Goal: Information Seeking & Learning: Learn about a topic

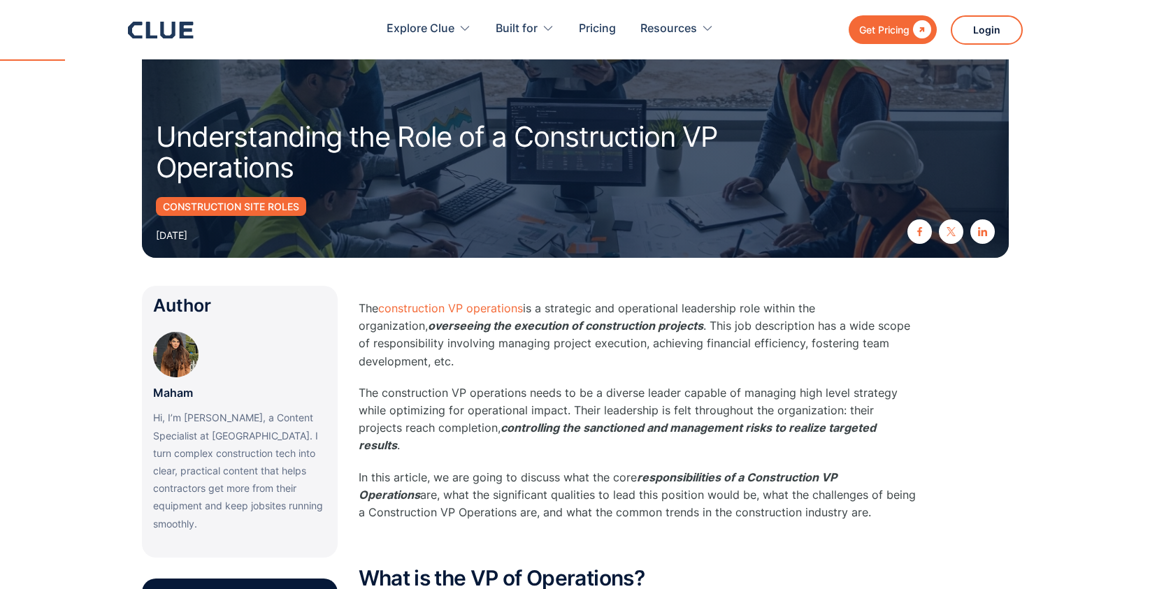
scroll to position [134, 0]
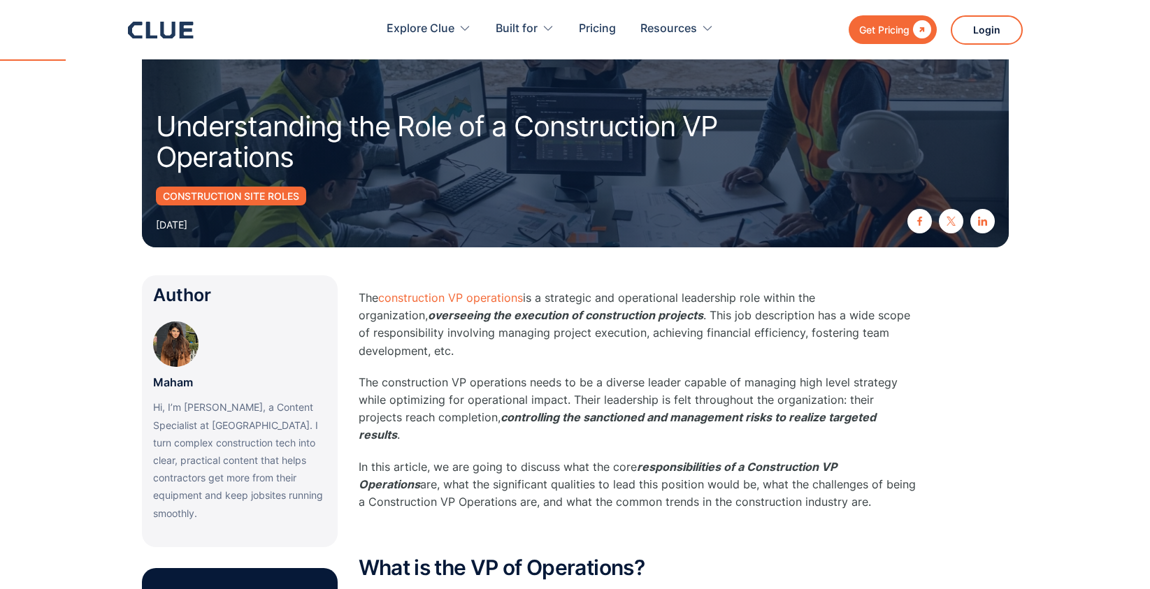
click at [570, 351] on p "The construction VP operations is a strategic and operational leadership role w…" at bounding box center [638, 324] width 559 height 71
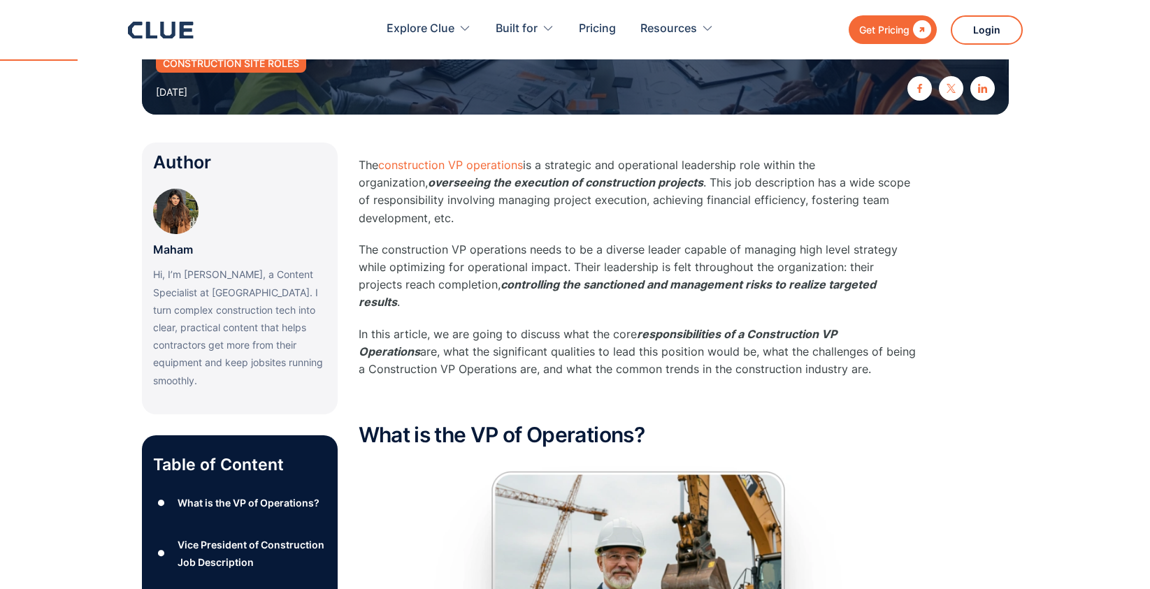
scroll to position [280, 0]
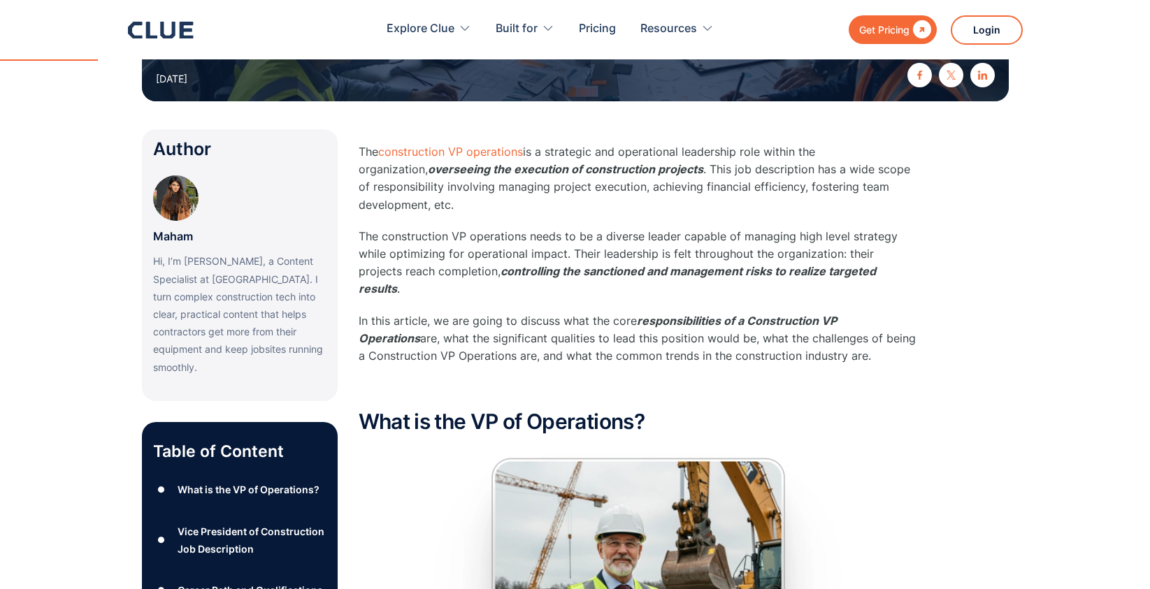
click at [489, 259] on p "The construction VP operations needs to be a diverse leader capable of managing…" at bounding box center [638, 263] width 559 height 71
click at [500, 248] on p "The construction VP operations needs to be a diverse leader capable of managing…" at bounding box center [638, 263] width 559 height 71
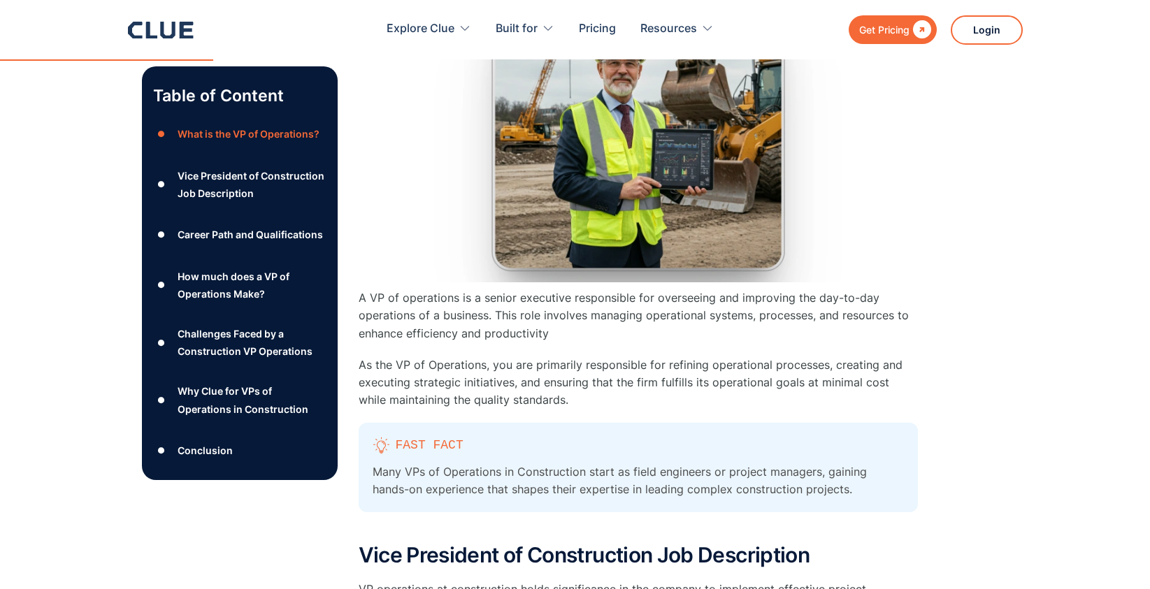
scroll to position [885, 0]
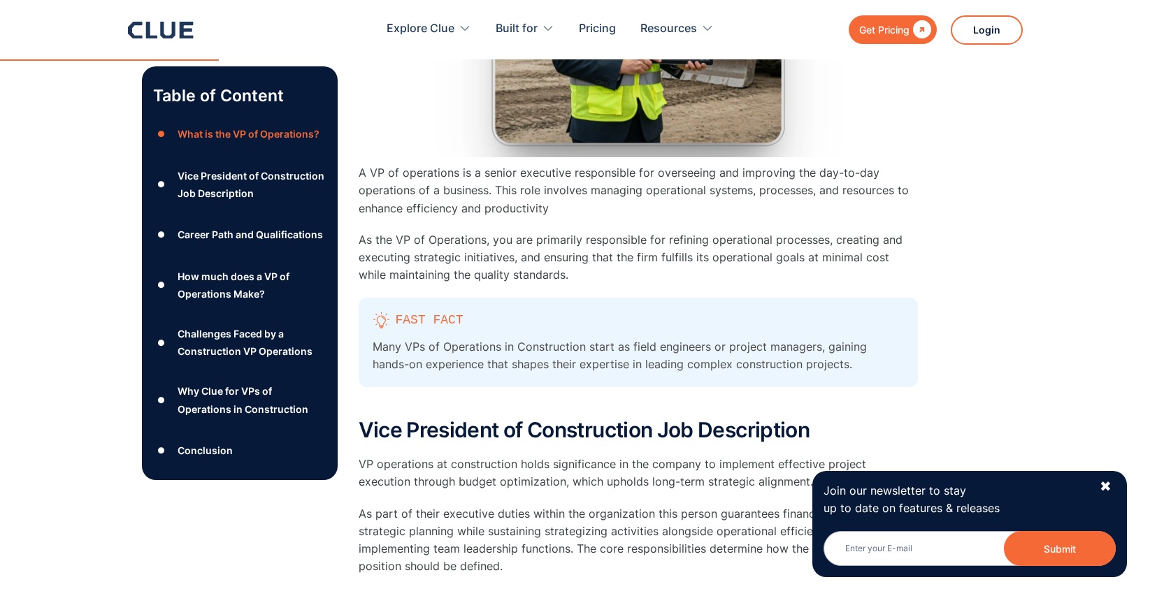
click at [483, 257] on p "As the VP of Operations, you are primarily responsible for refining operational…" at bounding box center [638, 257] width 559 height 53
click at [559, 231] on p "As the VP of Operations, you are primarily responsible for refining operational…" at bounding box center [638, 257] width 559 height 53
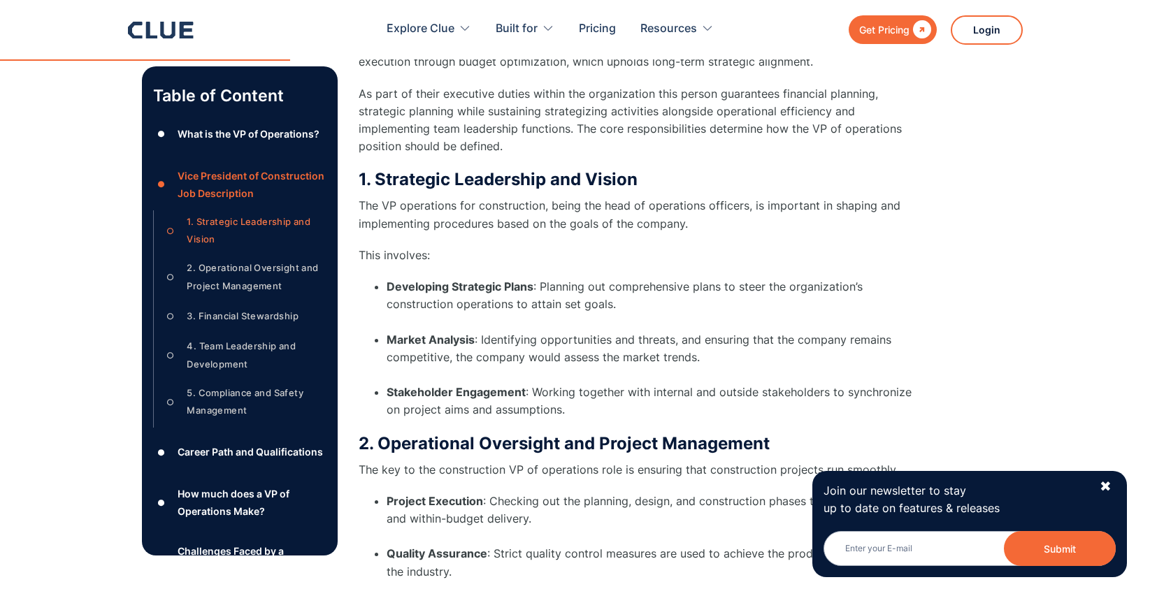
scroll to position [1446, 0]
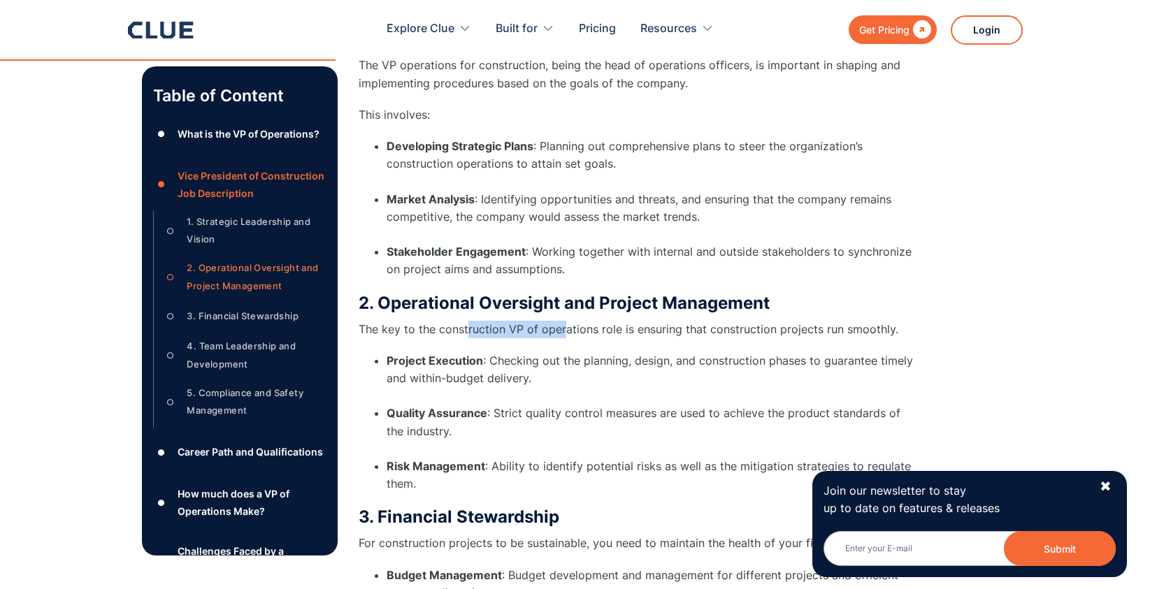
drag, startPoint x: 468, startPoint y: 311, endPoint x: 600, endPoint y: 324, distance: 132.7
click at [581, 322] on div "2. Operational Oversight and Project Management The key to the construction VP …" at bounding box center [638, 393] width 559 height 201
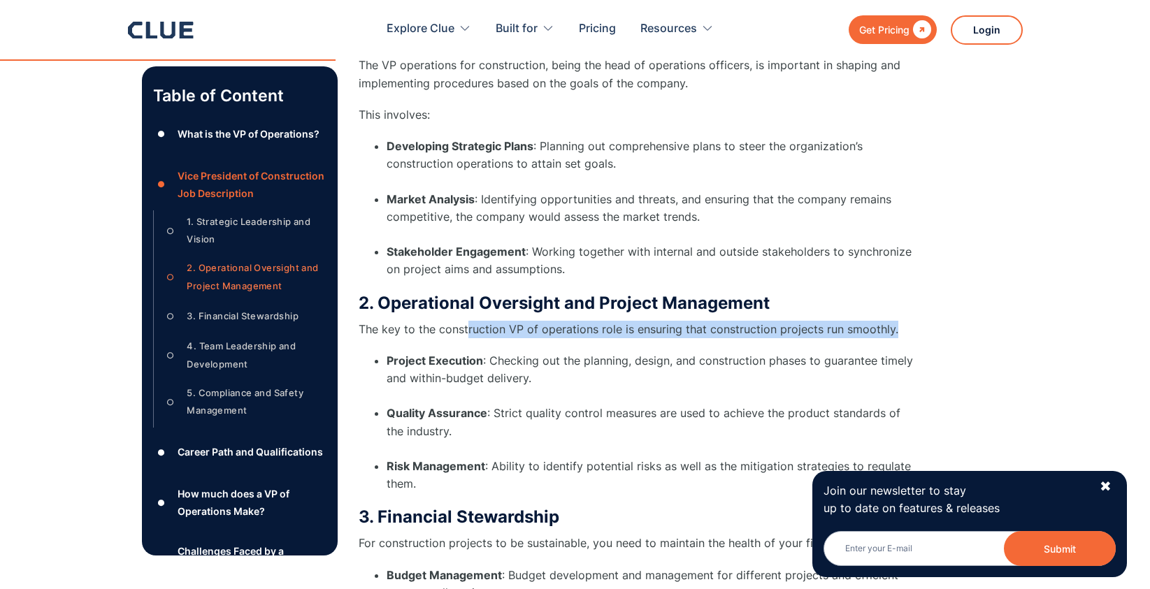
click at [600, 324] on div "2. Operational Oversight and Project Management The key to the construction VP …" at bounding box center [638, 393] width 559 height 201
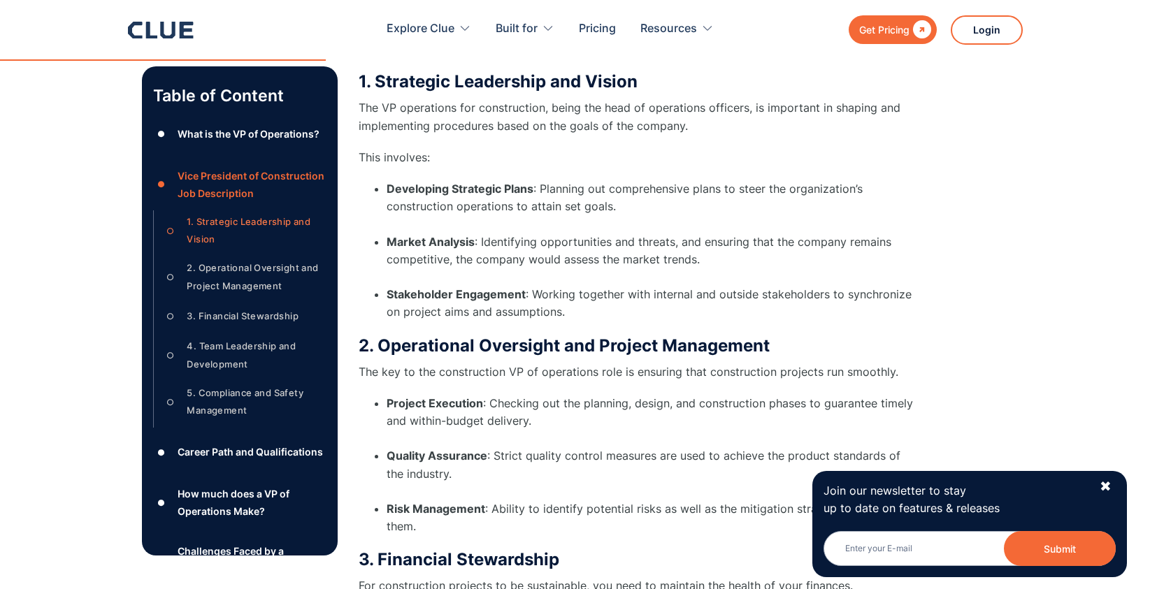
scroll to position [1389, 0]
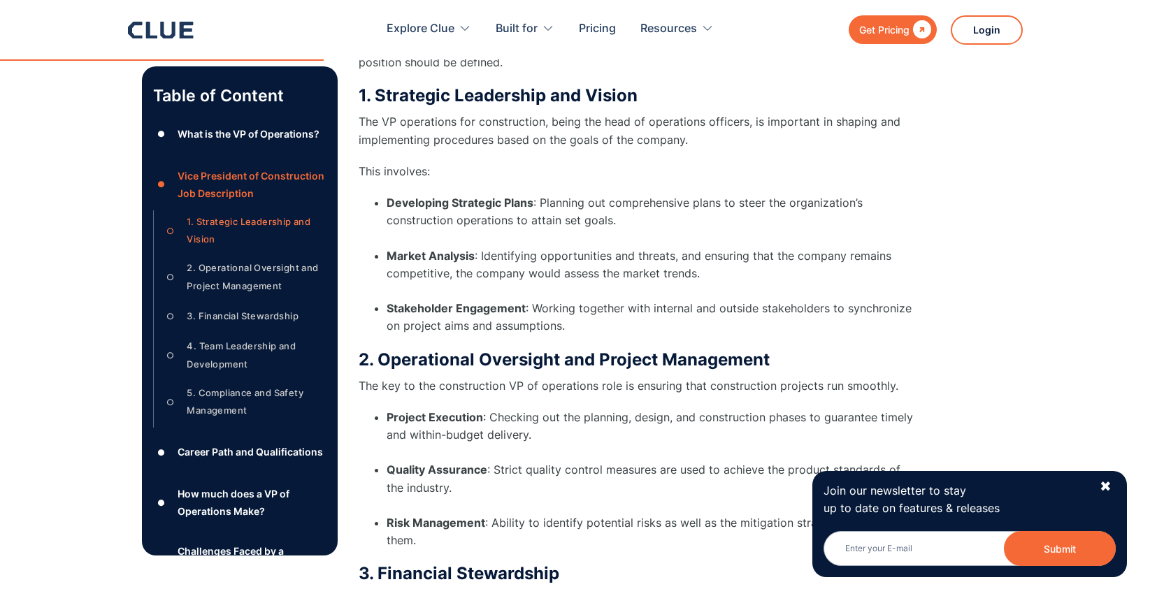
click at [603, 272] on li "Market Analysis : Identifying opportunities and threats, and ensuring that the …" at bounding box center [652, 273] width 531 height 53
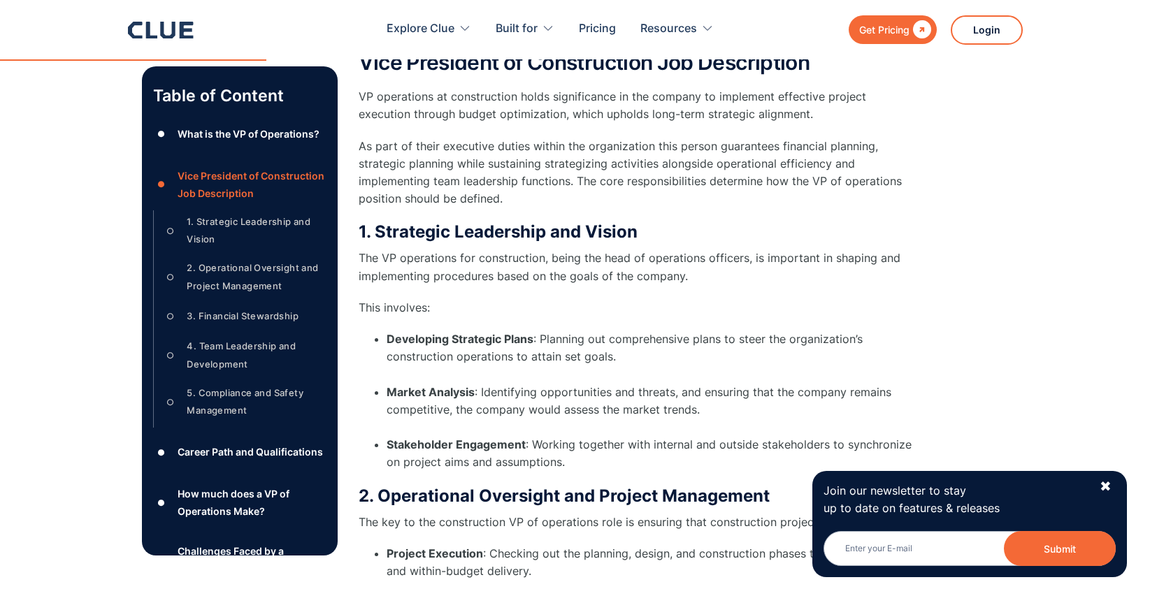
scroll to position [929, 0]
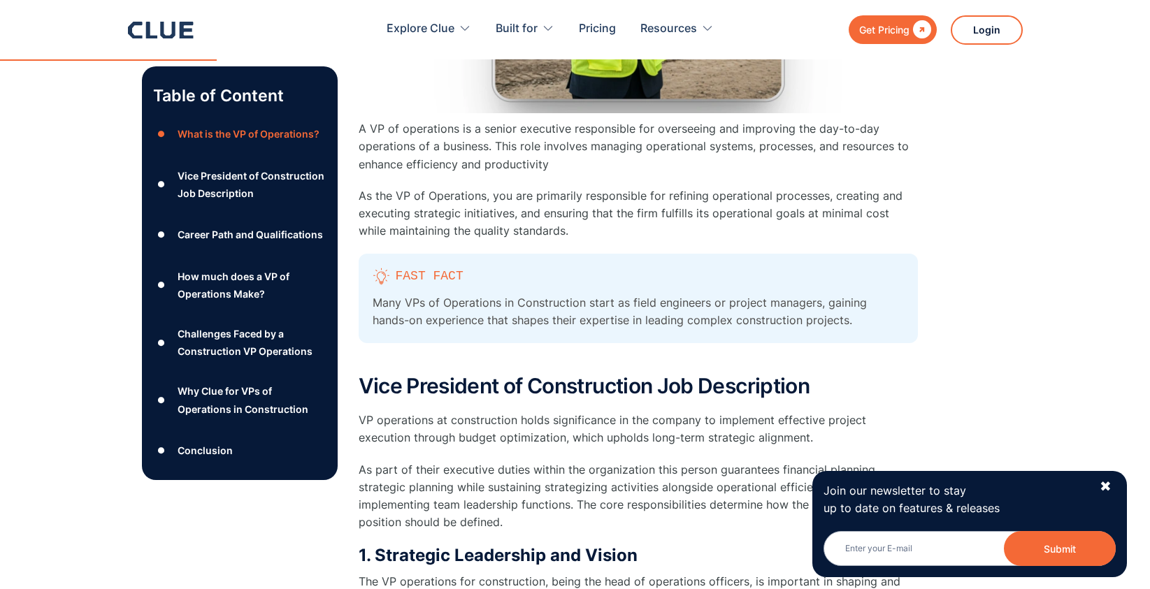
click at [360, 120] on p "A VP of operations is a senior executive responsible for overseeing and improvi…" at bounding box center [638, 146] width 559 height 53
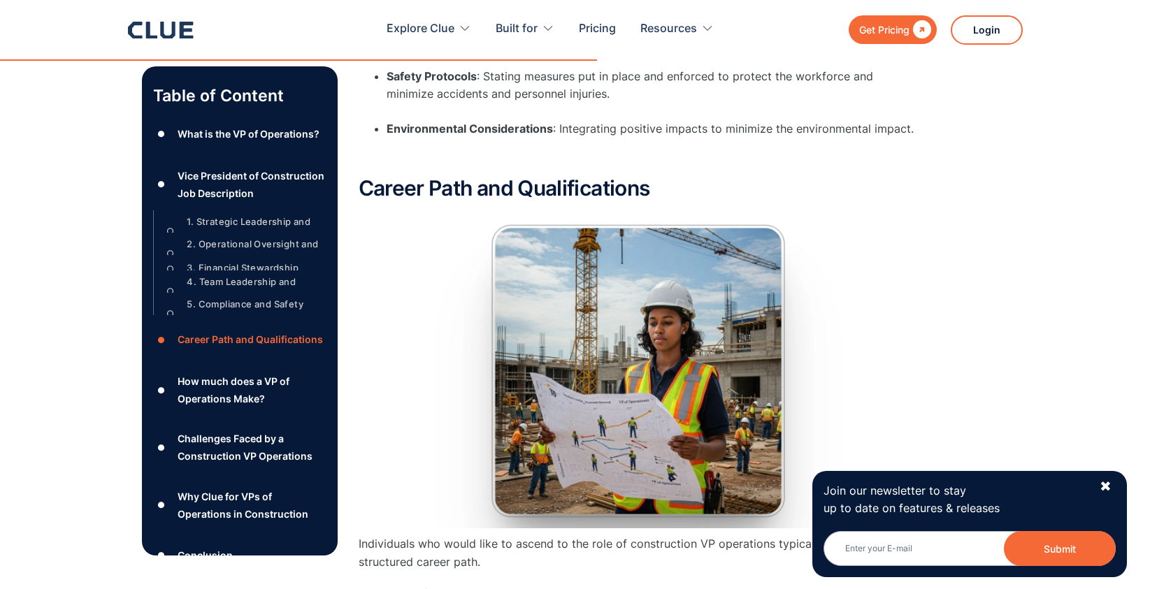
scroll to position [3164, 0]
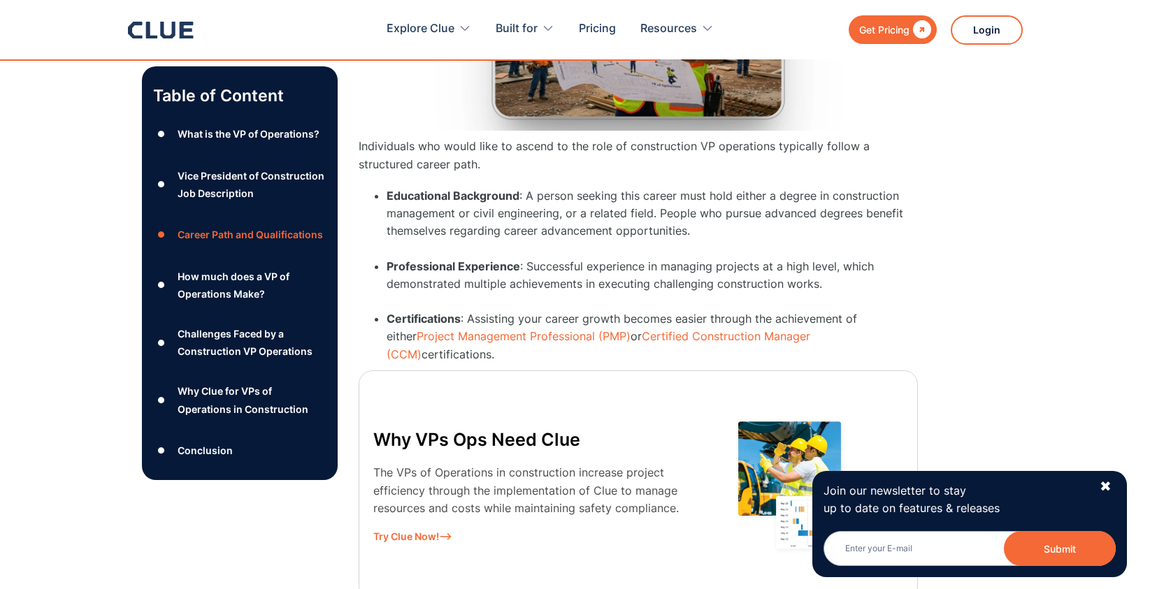
click at [897, 320] on li "Certifications : Assisting your career growth becomes easier through the achiev…" at bounding box center [652, 336] width 531 height 53
copy div "L IP do sitametcon ad e seddoe temporinc utlaboreetd mag aliquaenim adm veniamq…"
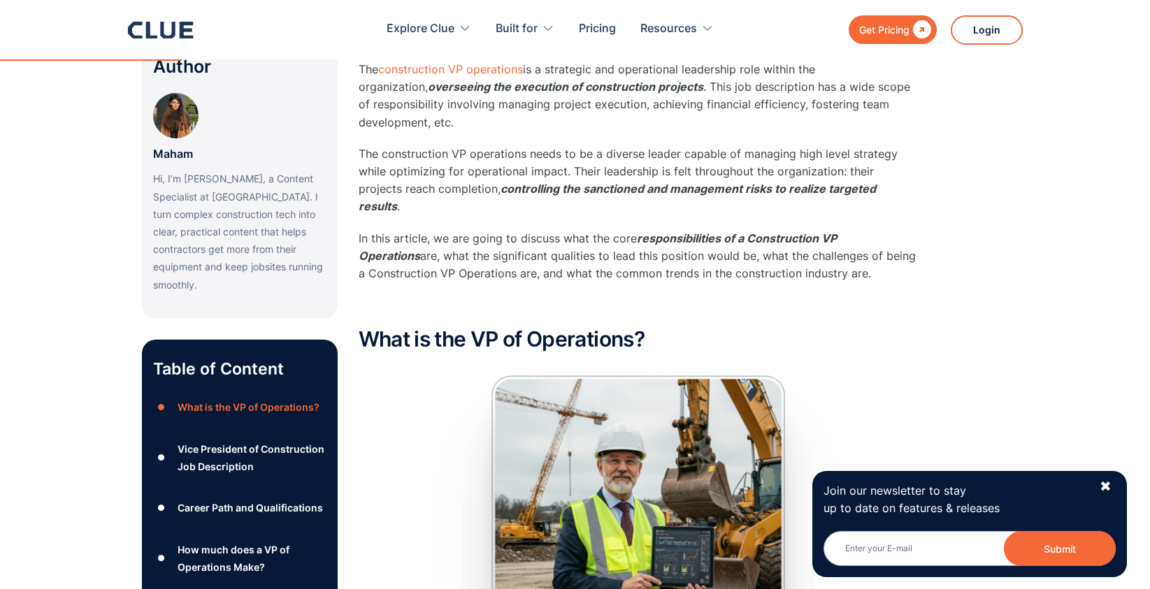
scroll to position [54, 0]
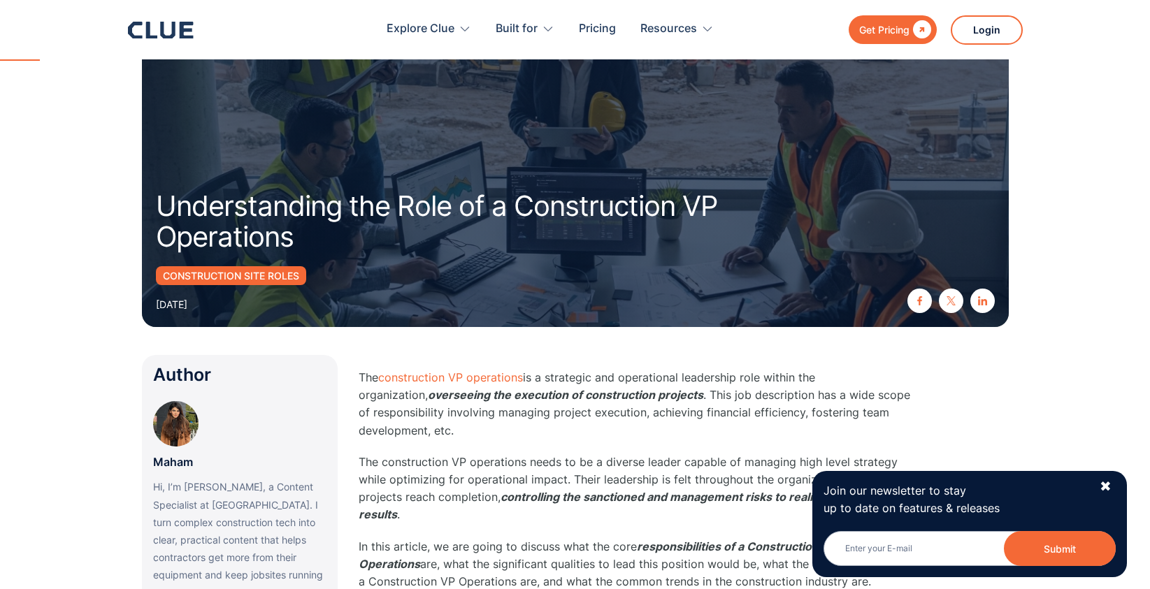
click at [359, 377] on p "The construction VP operations is a strategic and operational leadership role w…" at bounding box center [638, 404] width 559 height 71
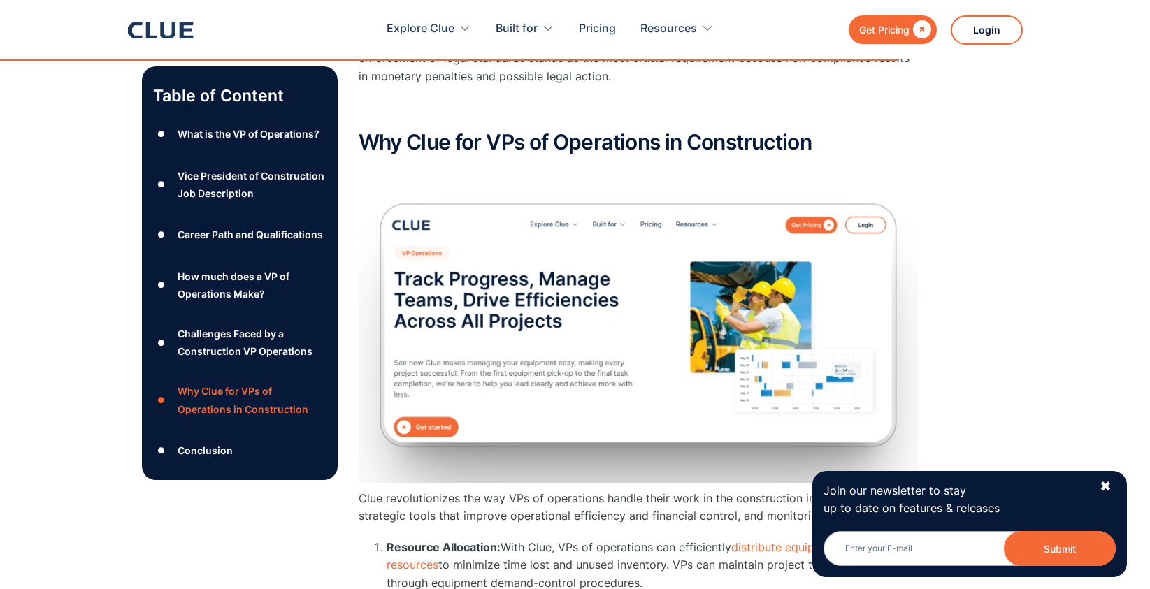
scroll to position [4793, 0]
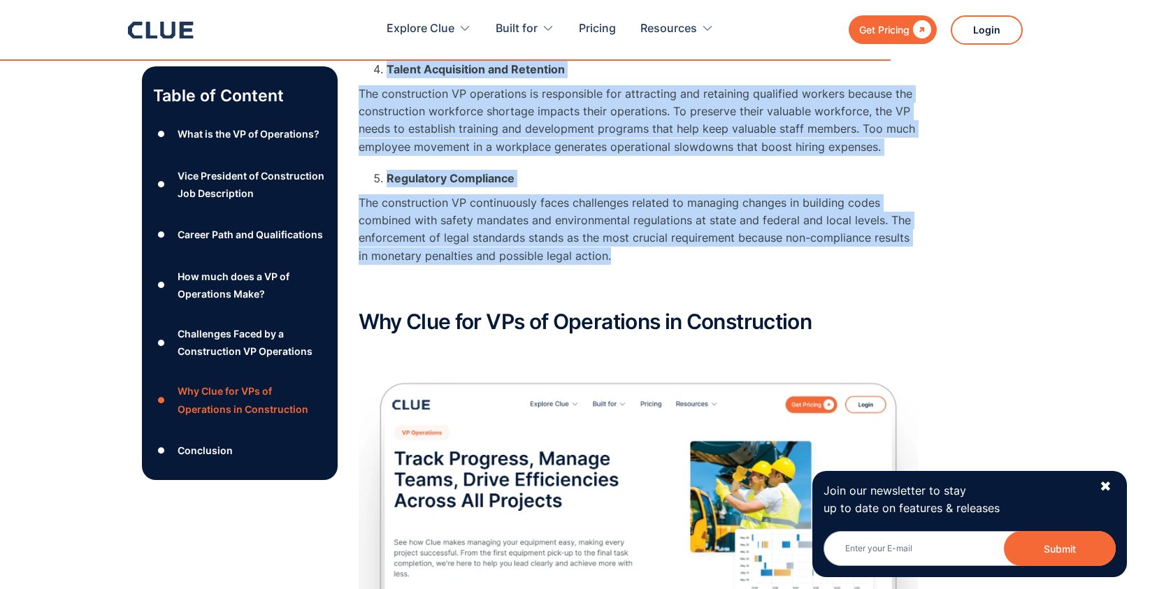
click at [610, 206] on p "The construction VP continuously faces challenges related to managing changes i…" at bounding box center [638, 229] width 559 height 71
copy div "Lor ipsumdolorsi AM consectetu ad e seddoeius tem incididuntu laboreetdo magn a…"
